Goal: Find contact information: Obtain details needed to contact an individual or organization

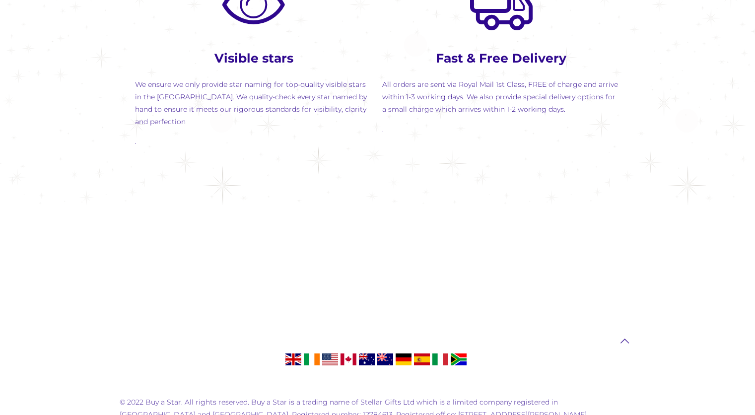
scroll to position [1344, 0]
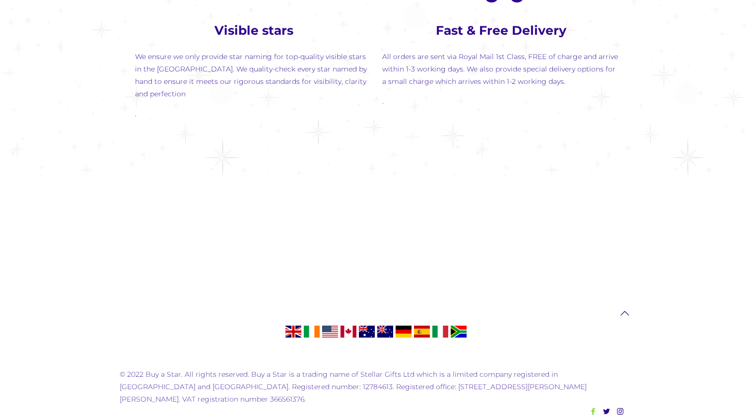
click at [595, 407] on icon at bounding box center [593, 411] width 10 height 9
drag, startPoint x: 536, startPoint y: 371, endPoint x: 514, endPoint y: 236, distance: 136.8
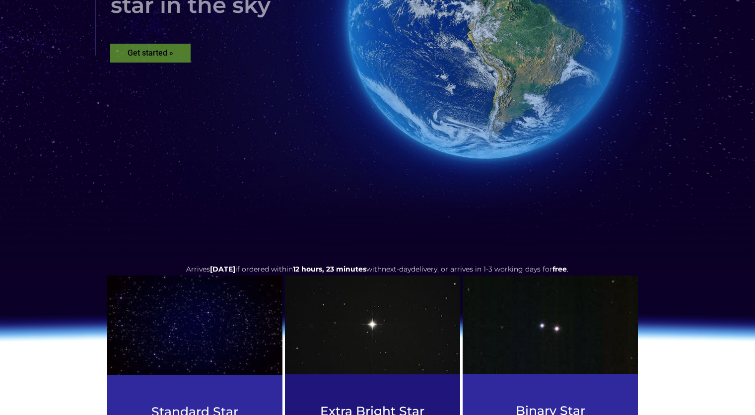
scroll to position [0, 0]
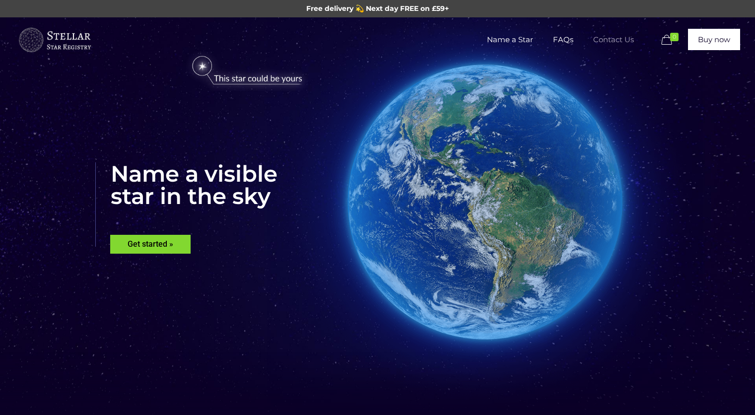
click at [616, 42] on span "Contact Us" at bounding box center [613, 40] width 61 height 30
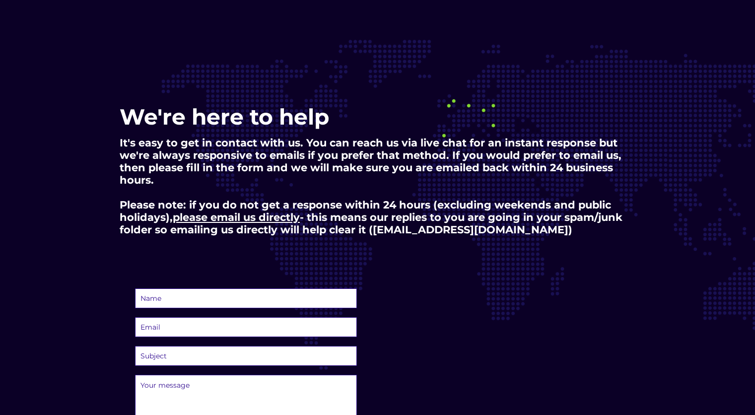
scroll to position [149, 0]
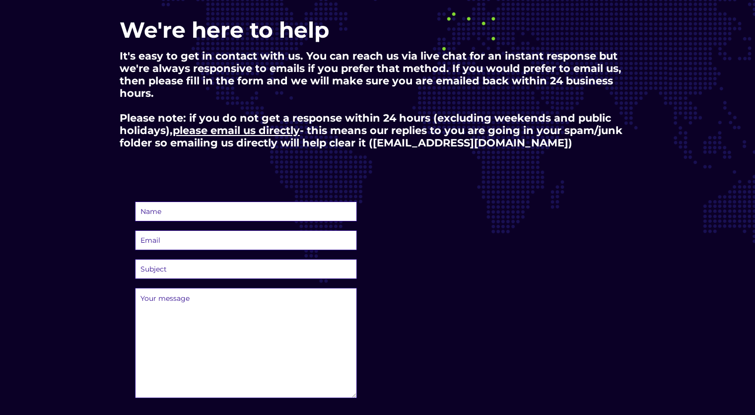
click at [387, 138] on p "It's easy to get in contact with us. You can reach us via live chat for an inst…" at bounding box center [378, 99] width 516 height 99
drag, startPoint x: 387, startPoint y: 138, endPoint x: 463, endPoint y: 145, distance: 76.8
click at [463, 145] on p "It's easy to get in contact with us. You can reach us via live chat for an inst…" at bounding box center [378, 99] width 516 height 99
copy p "hello@buyastar.uk"
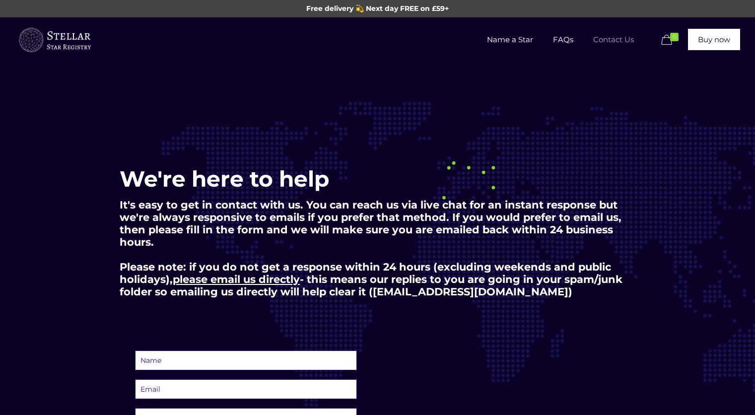
scroll to position [149, 0]
